Goal: Task Accomplishment & Management: Use online tool/utility

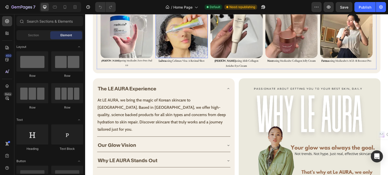
scroll to position [378, 0]
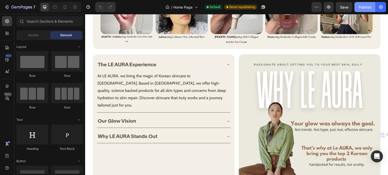
click at [368, 6] on div "Publish" at bounding box center [364, 7] width 13 height 5
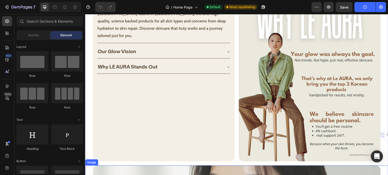
scroll to position [370, 0]
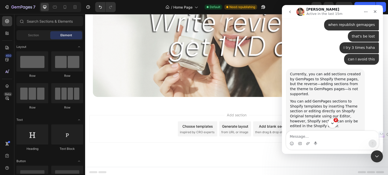
click at [332, 122] on icon "Scroll to bottom" at bounding box center [332, 123] width 5 height 5
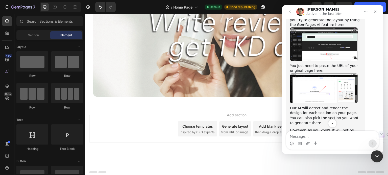
scroll to position [1199, 0]
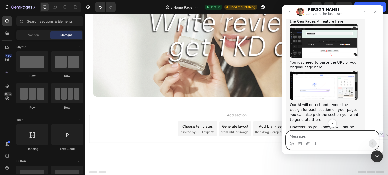
click at [313, 135] on textarea "Message…" at bounding box center [332, 135] width 92 height 9
type textarea "About our first request"
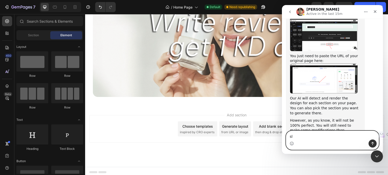
type textarea "sli"
type textarea "draw to slide on mobile when someone clsoe cart drawer"
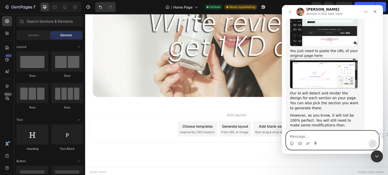
scroll to position [1, 0]
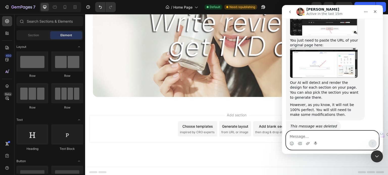
paste textarea "7959"
type textarea "7959"
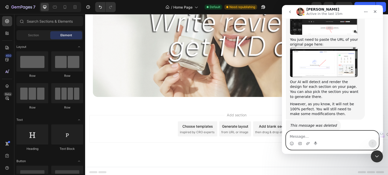
scroll to position [1233, 0]
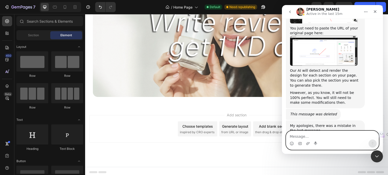
type textarea "c"
type textarea "please check tihs is a colalb code"
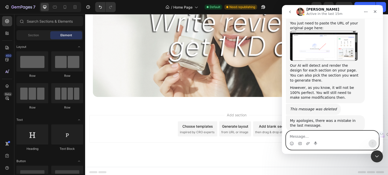
scroll to position [1245, 0]
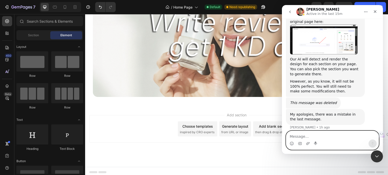
click at [321, 134] on textarea "Message…" at bounding box center [332, 135] width 92 height 9
type textarea "hi"
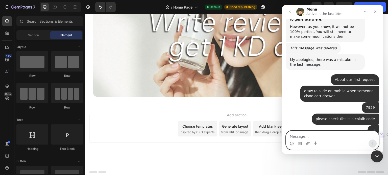
scroll to position [1307, 0]
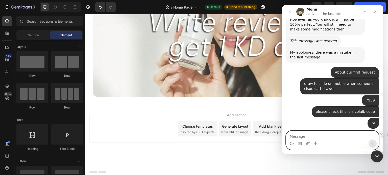
click at [321, 135] on textarea "Message…" at bounding box center [332, 135] width 92 height 9
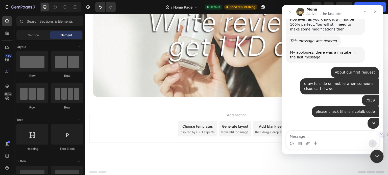
drag, startPoint x: 375, startPoint y: 153, endPoint x: 370, endPoint y: 153, distance: 4.8
click at [375, 153] on div "Close Intercom Messenger" at bounding box center [376, 156] width 12 height 12
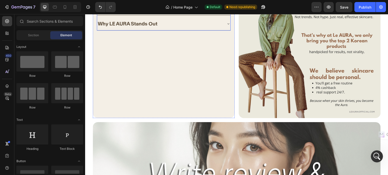
scroll to position [381, 0]
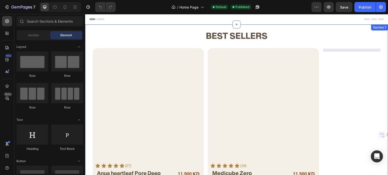
scroll to position [126, 0]
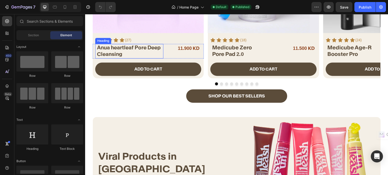
click at [110, 53] on strong "Anua heartleaf Pore Deep Cleansing" at bounding box center [129, 50] width 64 height 13
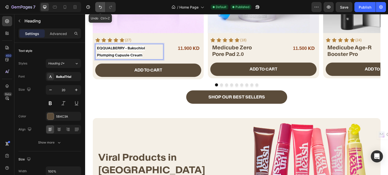
click at [102, 7] on icon "Undo/Redo" at bounding box center [100, 7] width 5 height 5
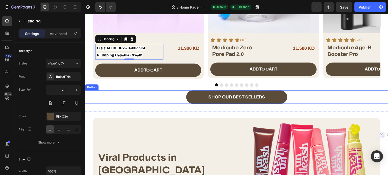
click at [117, 99] on div "SHOP OUR BEST SELLERS Button" at bounding box center [236, 97] width 303 height 13
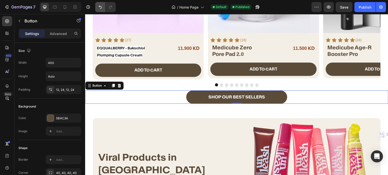
click at [99, 8] on icon "Undo/Redo" at bounding box center [100, 7] width 5 height 5
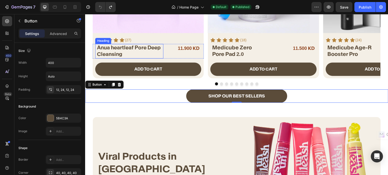
click at [114, 55] on strong "Anua heartleaf Pore Deep Cleansing" at bounding box center [129, 50] width 64 height 13
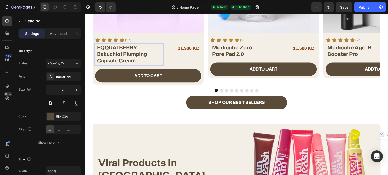
click at [142, 49] on p "EQQUALBERRY - Bakuchiol Plumping Capsule Cream" at bounding box center [130, 54] width 66 height 20
click at [361, 7] on div "Publish" at bounding box center [364, 7] width 13 height 5
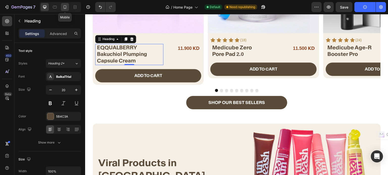
click at [66, 9] on icon at bounding box center [64, 7] width 5 height 5
type input "15"
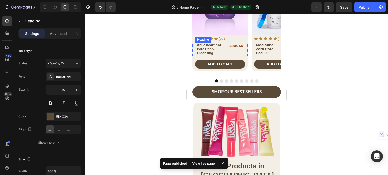
scroll to position [8, 0]
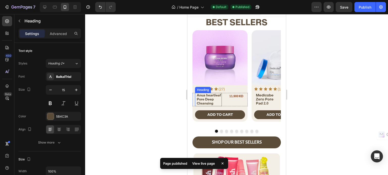
click at [202, 100] on span "Anua heartleaf Pore Deep Cleansing" at bounding box center [208, 99] width 24 height 12
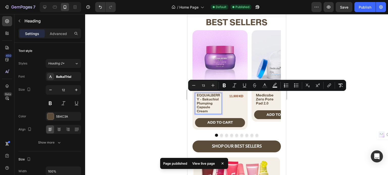
click at [201, 100] on span "EQQUALBERRY - Bakuchiol Plumping Capsule Cream" at bounding box center [207, 103] width 23 height 20
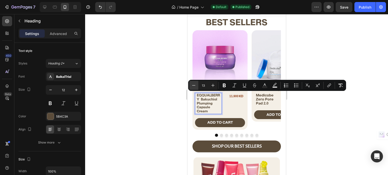
click at [190, 87] on button "Minus" at bounding box center [193, 85] width 9 height 9
type input "12"
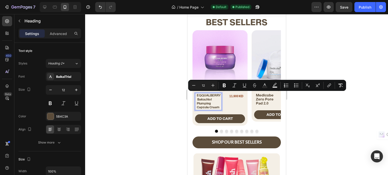
click at [196, 102] on h2 "EQQUALBERRY Bakuchiol Plumping Capsule Cream" at bounding box center [208, 101] width 25 height 17
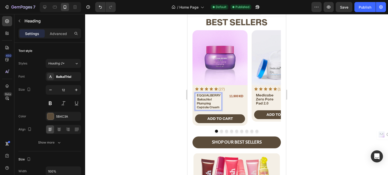
click at [197, 99] on span "EQQUALBERRY Bakuchiol Plumping Capsule Cream" at bounding box center [208, 102] width 24 height 16
click at [224, 101] on div "EQQUALBERRY Bakuchiol Plumping Capsule Cream Heading 0 ⁠⁠⁠⁠⁠⁠⁠ EQQUALBERRY Baku…" at bounding box center [219, 101] width 55 height 17
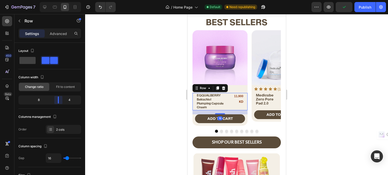
drag, startPoint x: 53, startPoint y: 98, endPoint x: 61, endPoint y: 98, distance: 7.6
click at [61, 0] on body "7 / Home Page Default Need republishing Preview Publish 450 Beta Sections(18) E…" at bounding box center [194, 0] width 388 height 0
click at [207, 101] on span "EQQUALBERRY Bakuchiol Plumping Capsule Cream" at bounding box center [209, 102] width 27 height 16
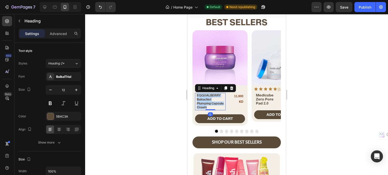
click at [207, 101] on span "EQQUALBERRY Bakuchiol Plumping Capsule Cream" at bounding box center [209, 102] width 27 height 16
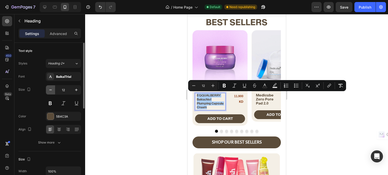
click at [48, 90] on icon "button" at bounding box center [50, 90] width 5 height 5
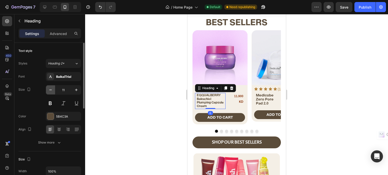
click at [49, 91] on icon "button" at bounding box center [50, 90] width 5 height 5
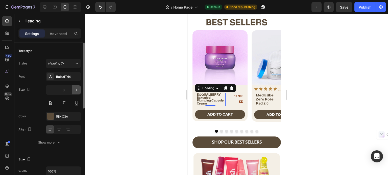
click at [75, 90] on icon "button" at bounding box center [76, 90] width 3 height 3
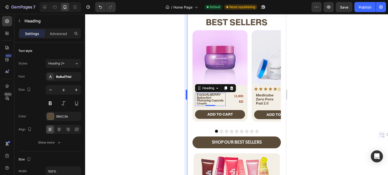
type input "9"
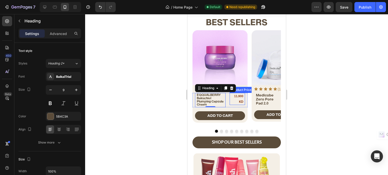
click at [234, 97] on div "11.900 KD" at bounding box center [236, 99] width 14 height 12
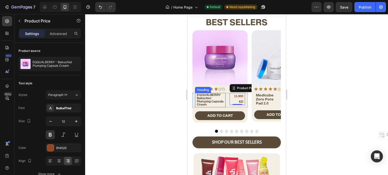
click at [223, 101] on span "EQQUALBERRY Bakuchiol Plumping Capsule Cream" at bounding box center [209, 99] width 27 height 13
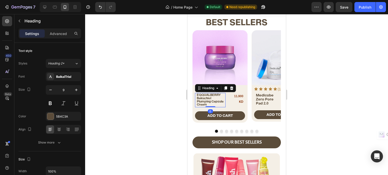
click at [226, 100] on div "⁠⁠⁠⁠⁠⁠⁠ EQQUALBERRY Bakuchiol Plumping Capsule Cream Heading 0 ⁠⁠⁠⁠⁠⁠⁠ EQQUALBE…" at bounding box center [219, 100] width 55 height 14
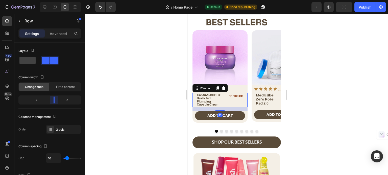
drag, startPoint x: 53, startPoint y: 100, endPoint x: 56, endPoint y: 100, distance: 2.8
click at [56, 0] on body "7 / Home Page Default Need republishing Preview Publish 450 Beta Sections(18) E…" at bounding box center [194, 0] width 388 height 0
click at [198, 97] on span "EQQUALBERRY Bakuchiol Plumping Capsule Cream" at bounding box center [208, 99] width 24 height 13
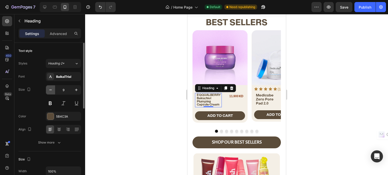
click at [50, 90] on icon "button" at bounding box center [50, 90] width 3 height 1
type input "8"
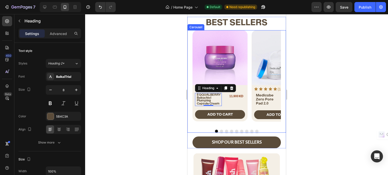
click at [249, 120] on div "Product Images Icon Icon Icon Icon Icon Icon List (27) Text Block Row ⁠⁠⁠⁠⁠⁠⁠ E…" at bounding box center [236, 78] width 88 height 96
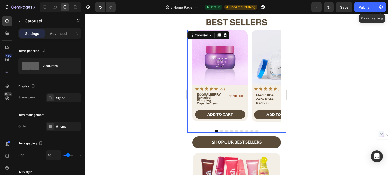
click at [375, 6] on div at bounding box center [375, 7] width 0 height 10
click at [370, 9] on div "Publish" at bounding box center [364, 7] width 13 height 5
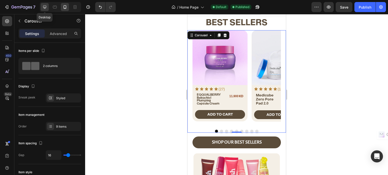
click at [48, 7] on div at bounding box center [45, 7] width 8 height 8
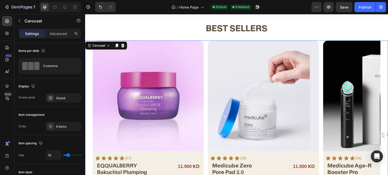
scroll to position [16, 0]
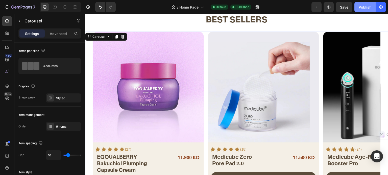
click at [358, 5] on div "Publish" at bounding box center [364, 7] width 13 height 5
click at [260, 7] on button "button" at bounding box center [257, 7] width 10 height 10
